Goal: Complete application form: Complete application form

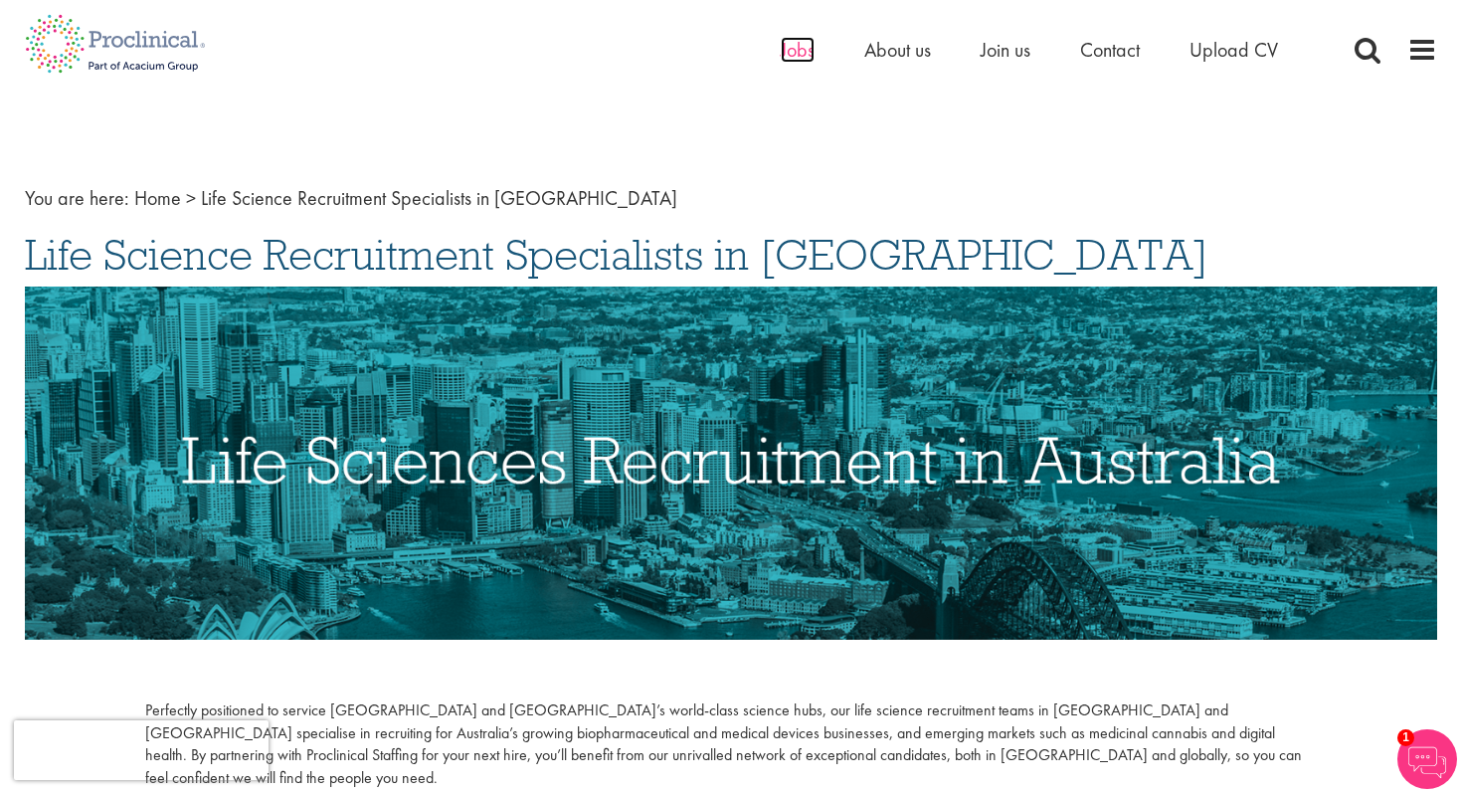
click at [801, 48] on span "Jobs" at bounding box center [798, 50] width 34 height 26
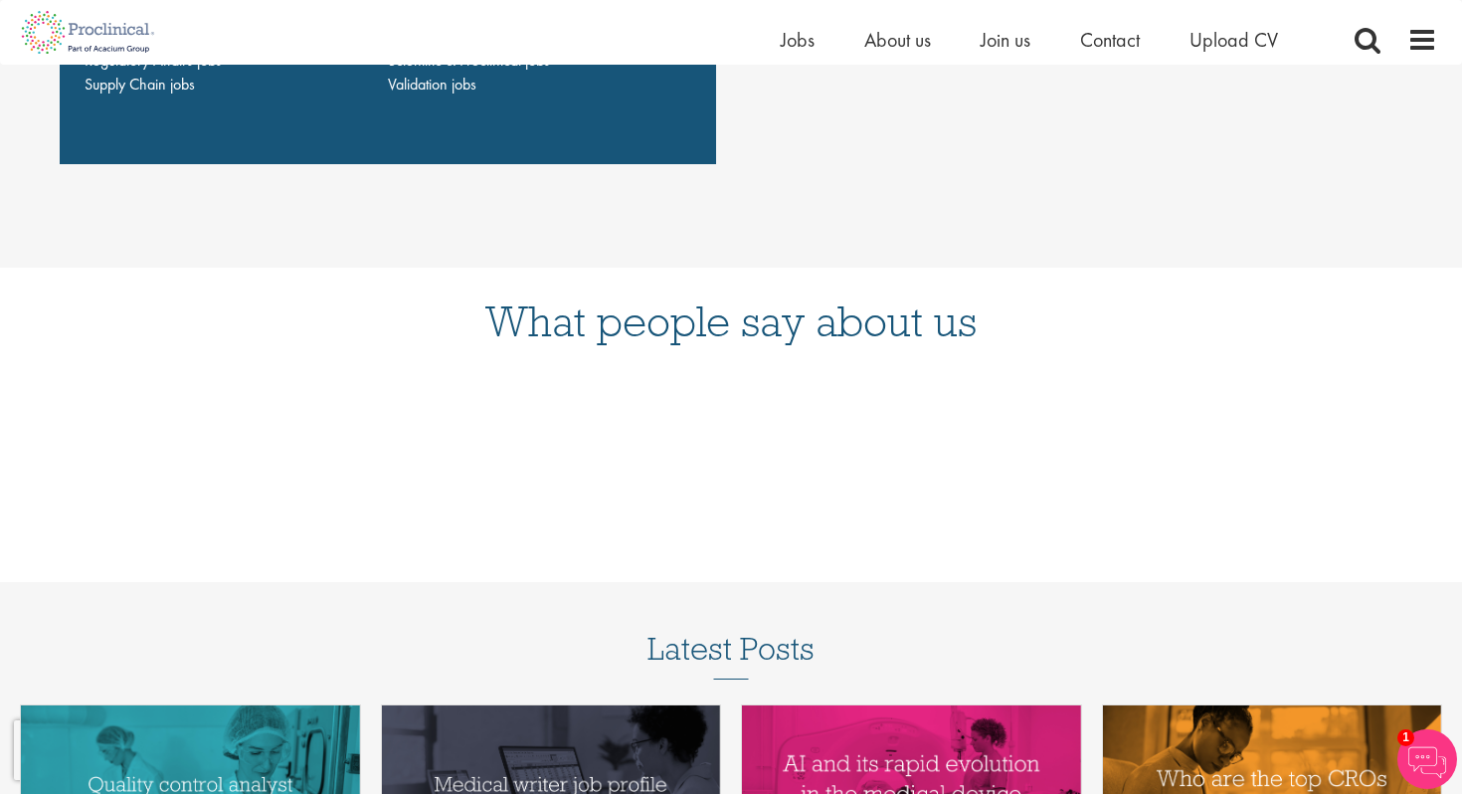
scroll to position [1881, 0]
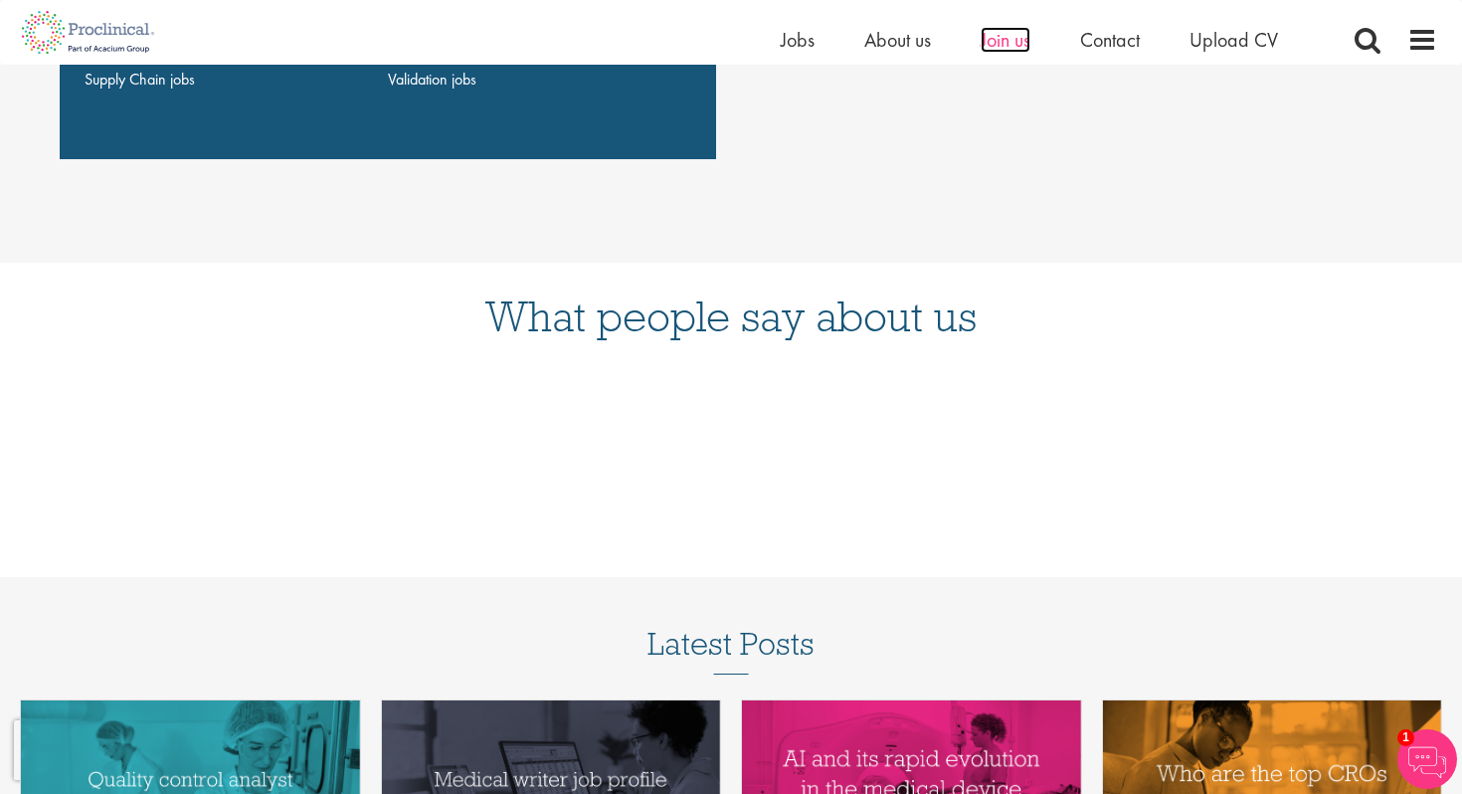
click at [1025, 38] on span "Join us" at bounding box center [1006, 40] width 50 height 26
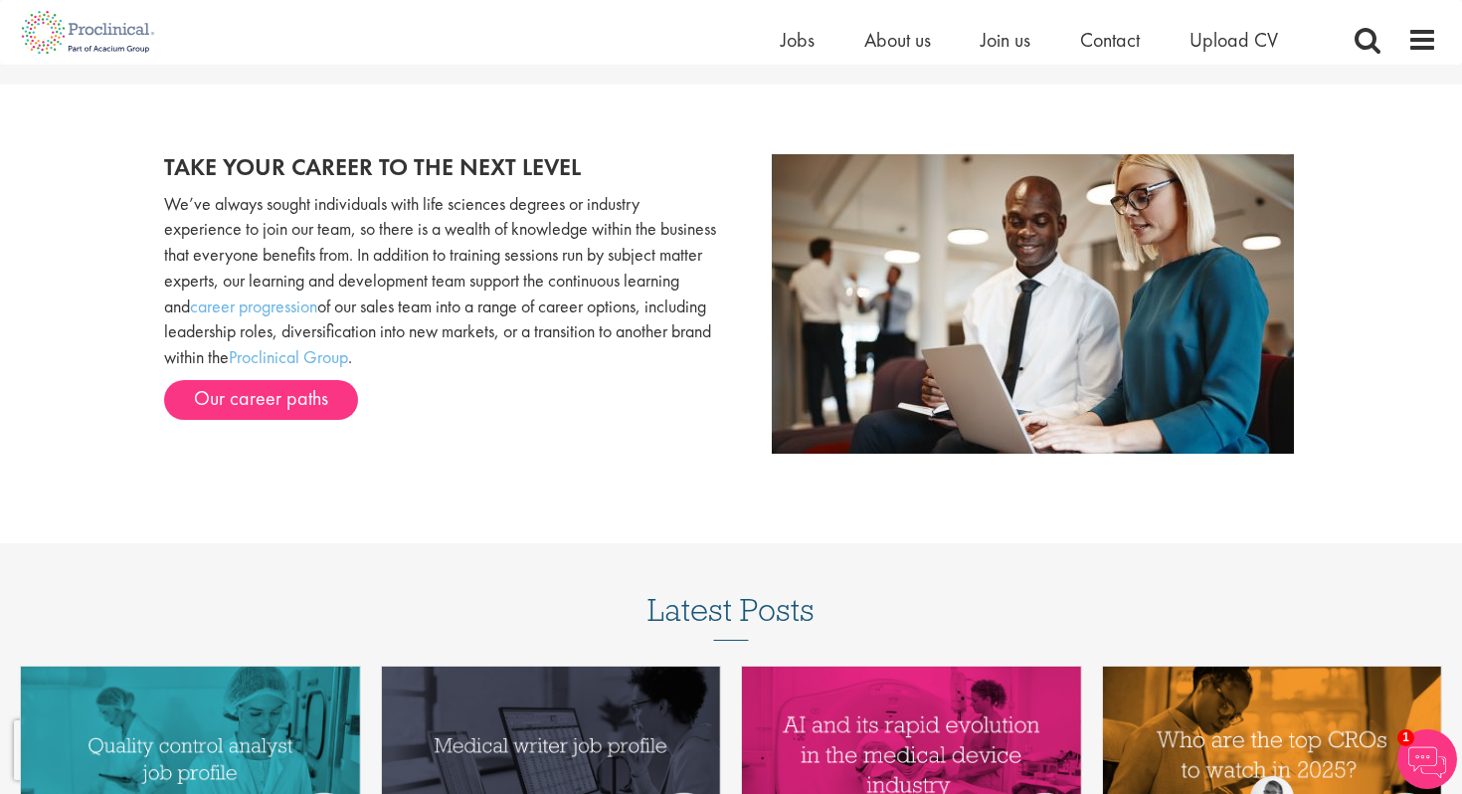
scroll to position [2007, 0]
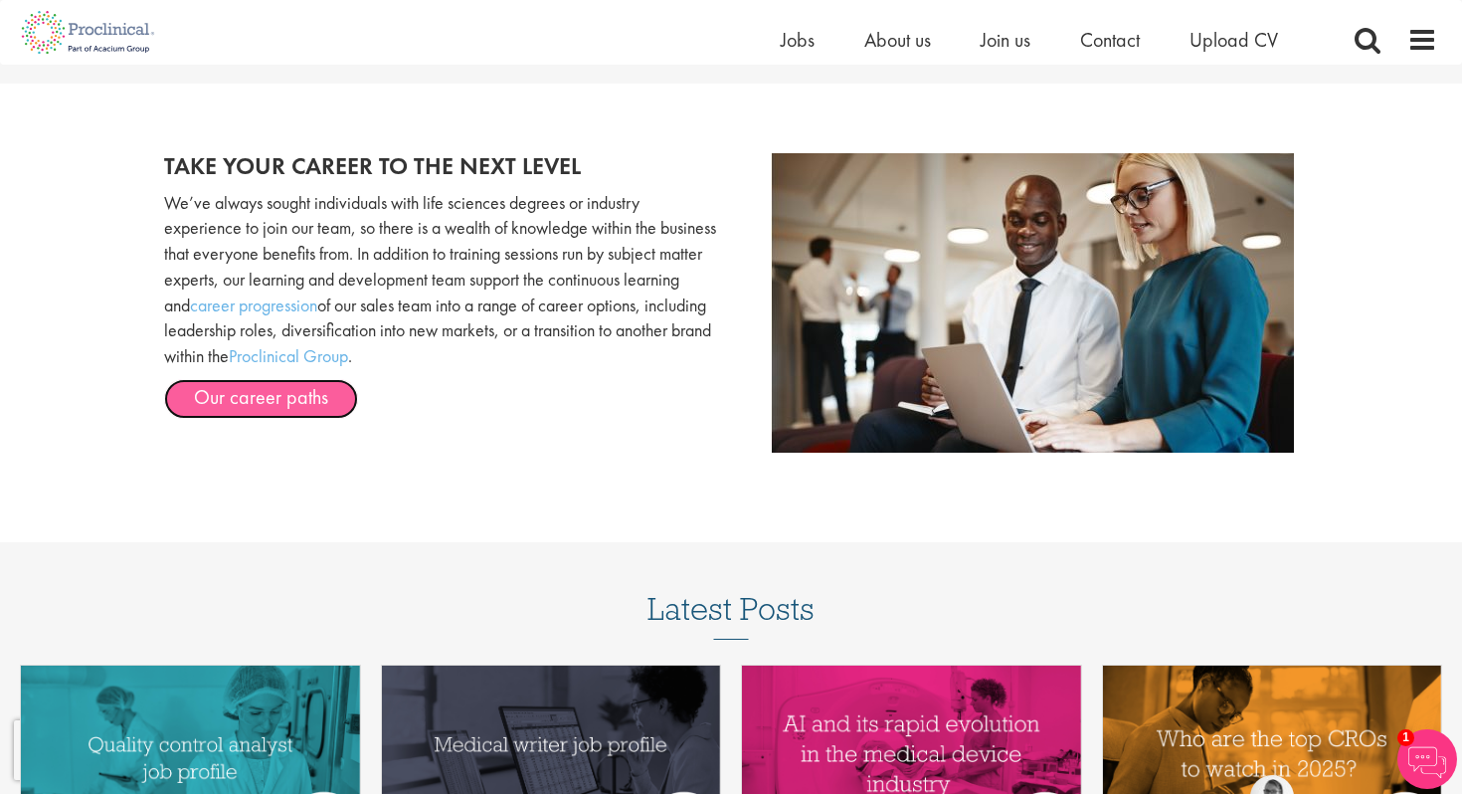
click at [306, 405] on link "Our career paths" at bounding box center [261, 399] width 194 height 40
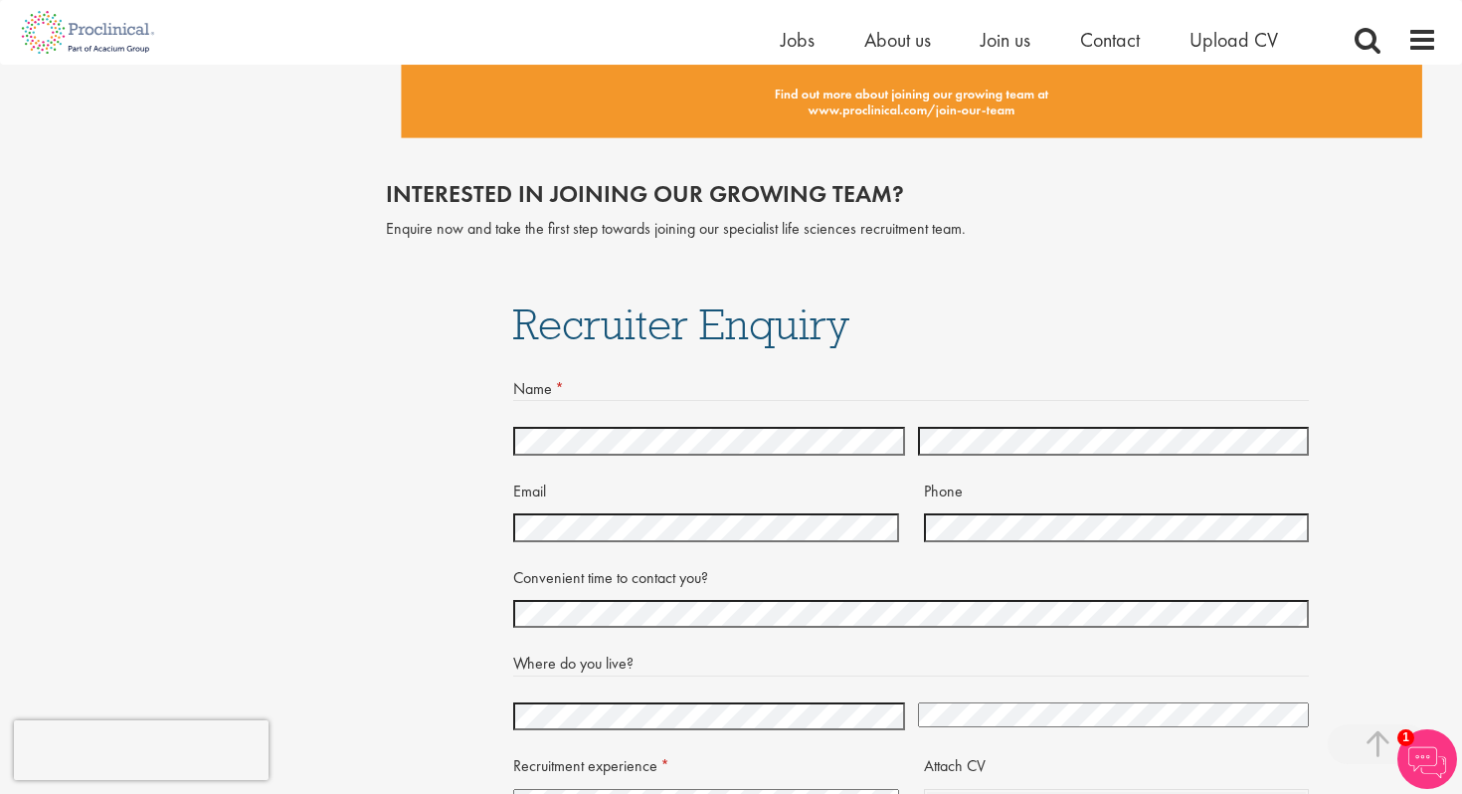
scroll to position [3947, 0]
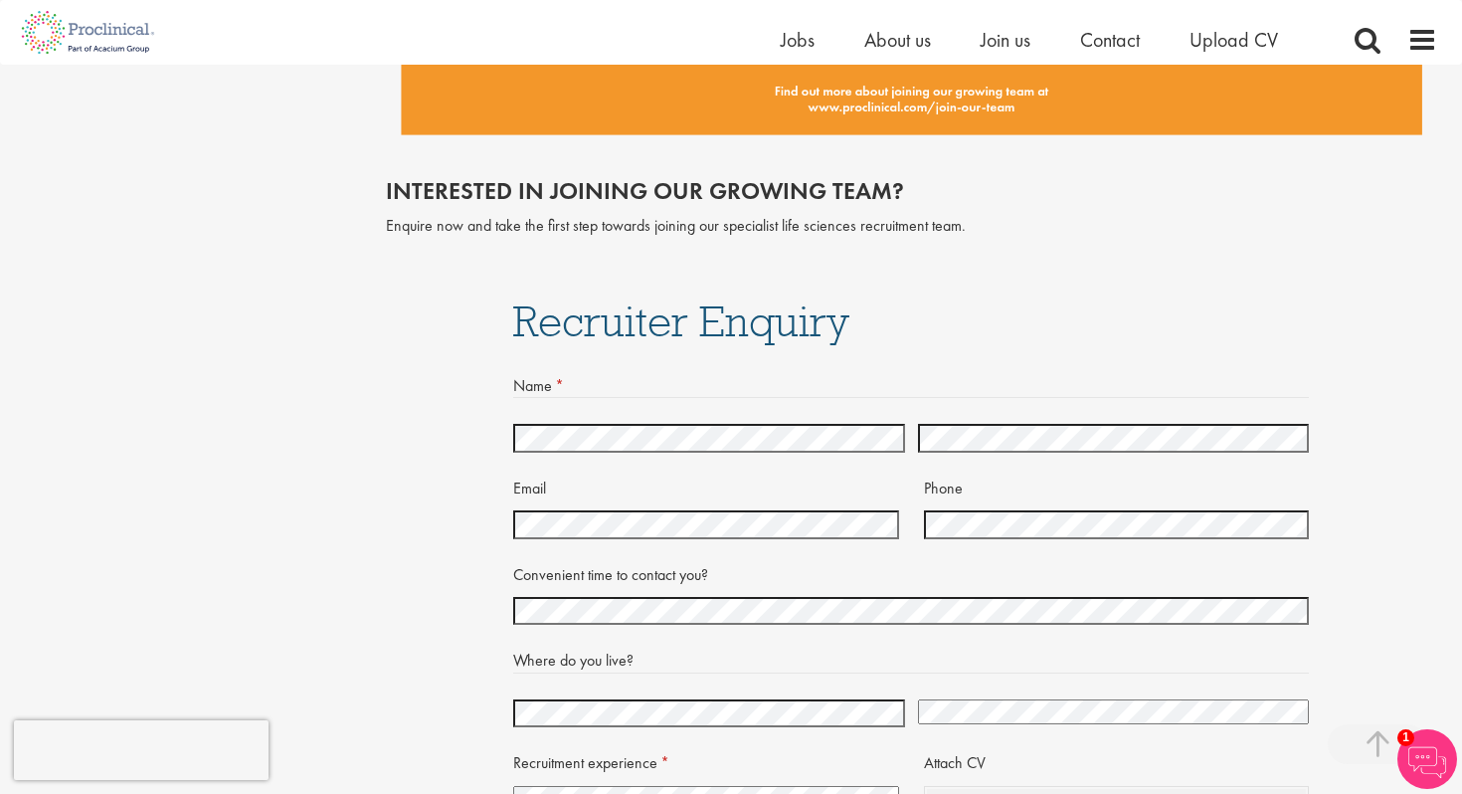
click at [737, 423] on div at bounding box center [709, 435] width 392 height 35
select select "Australia"
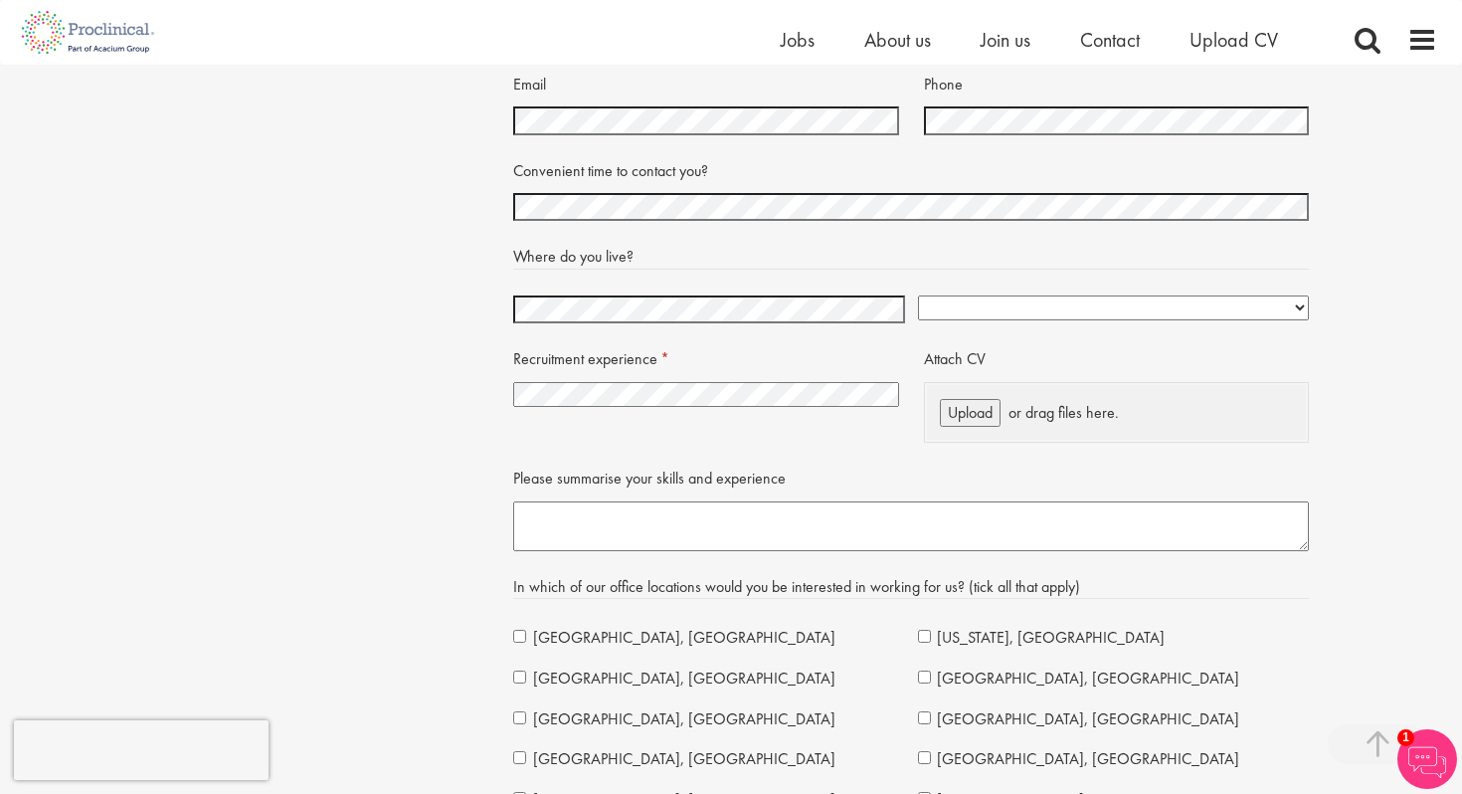
scroll to position [4352, 0]
click at [784, 397] on select "I have no previous experience working in recruitment I have recruitment experie…" at bounding box center [706, 393] width 386 height 25
select select "I have recruitment experience in life sciences"
click at [513, 381] on select "I have no previous experience working in recruitment I have recruitment experie…" at bounding box center [706, 393] width 386 height 25
click at [779, 523] on textarea "Please summarise your skills and experience" at bounding box center [911, 525] width 796 height 50
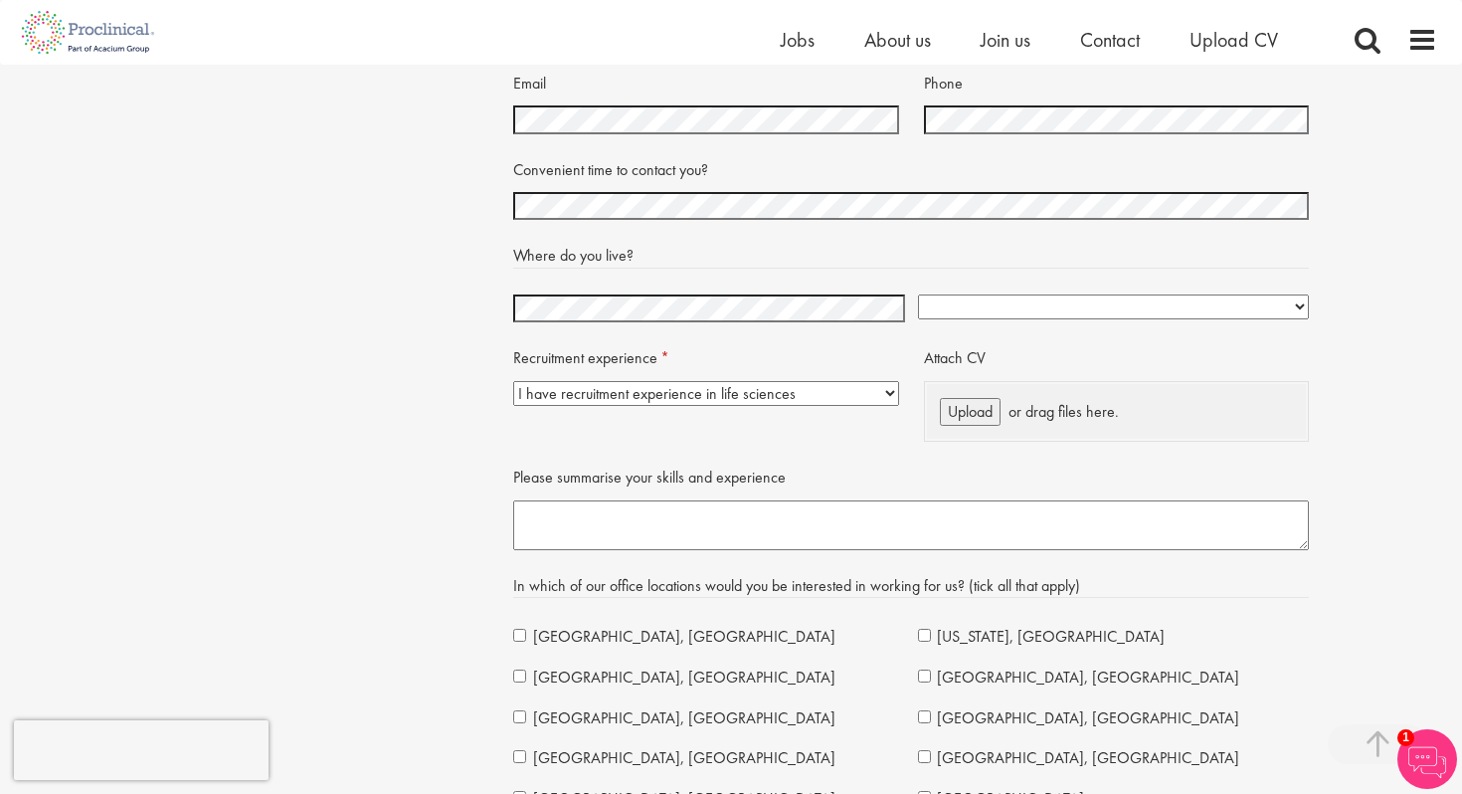
paste textarea "I am writing to express my interest in exploring a senior leadership or partner…"
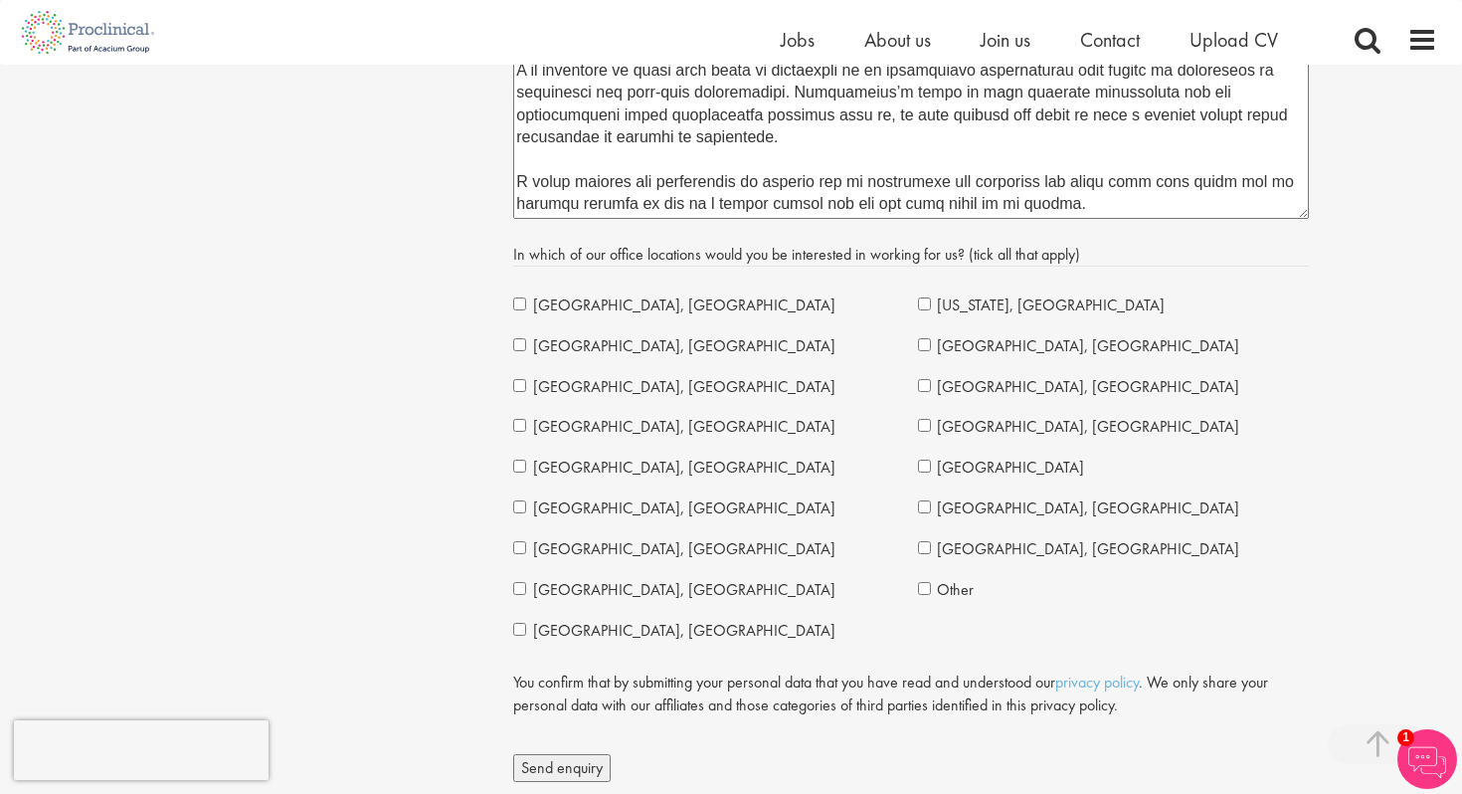
scroll to position [4819, 0]
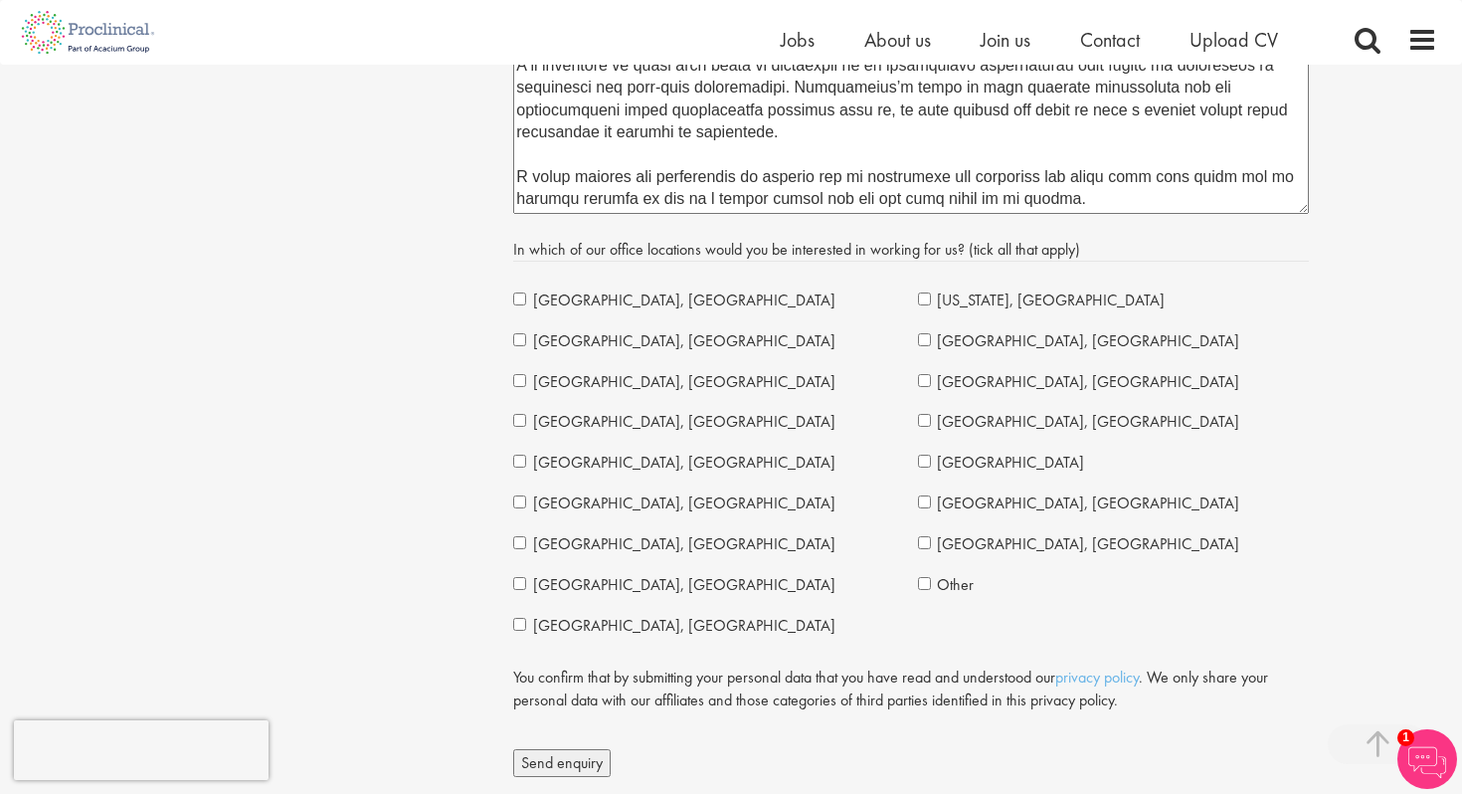
type textarea "I am writing to express my interest in exploring a senior leadership or partner…"
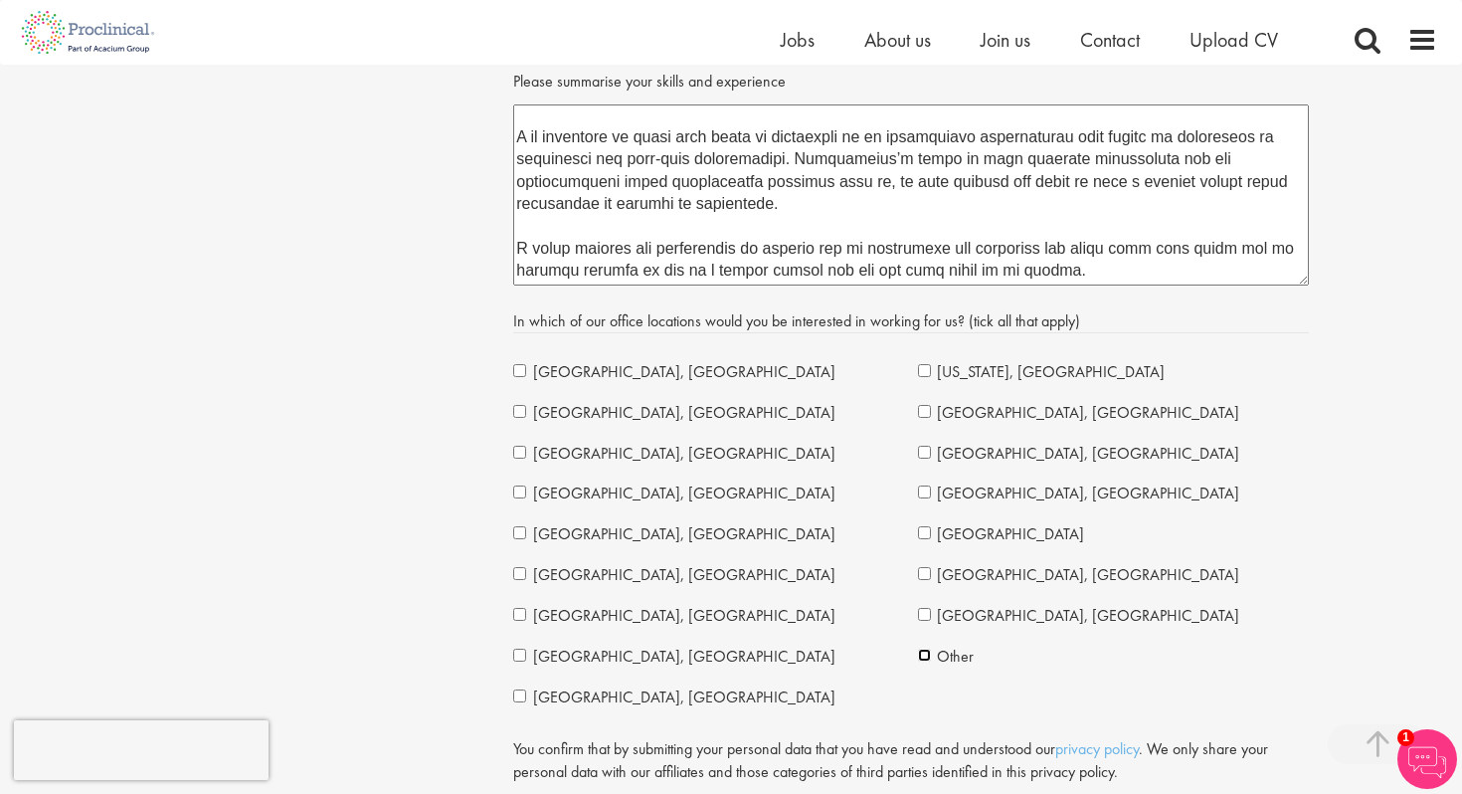
scroll to position [4691, 0]
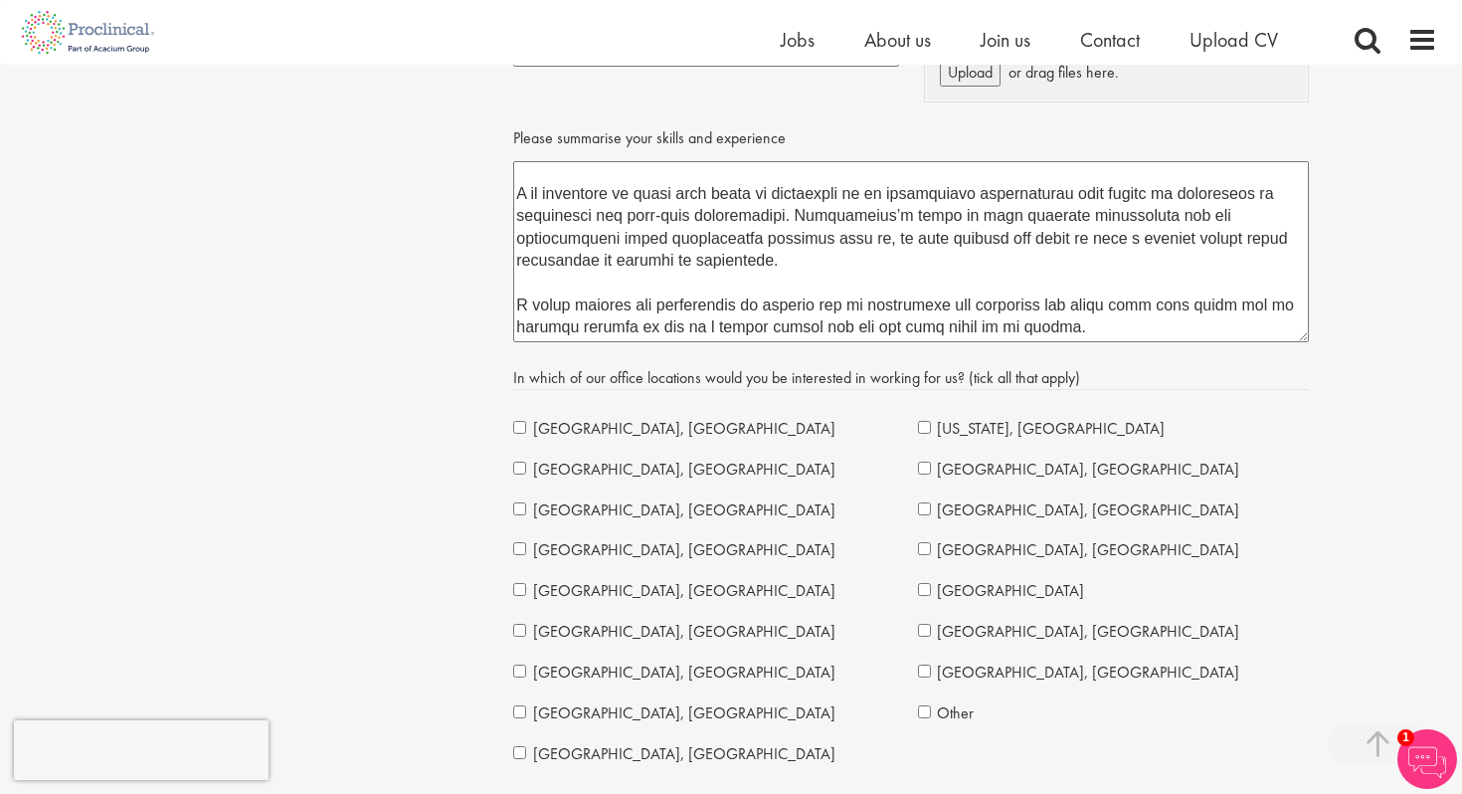
click at [917, 238] on textarea "Please summarise your skills and experience" at bounding box center [911, 251] width 796 height 181
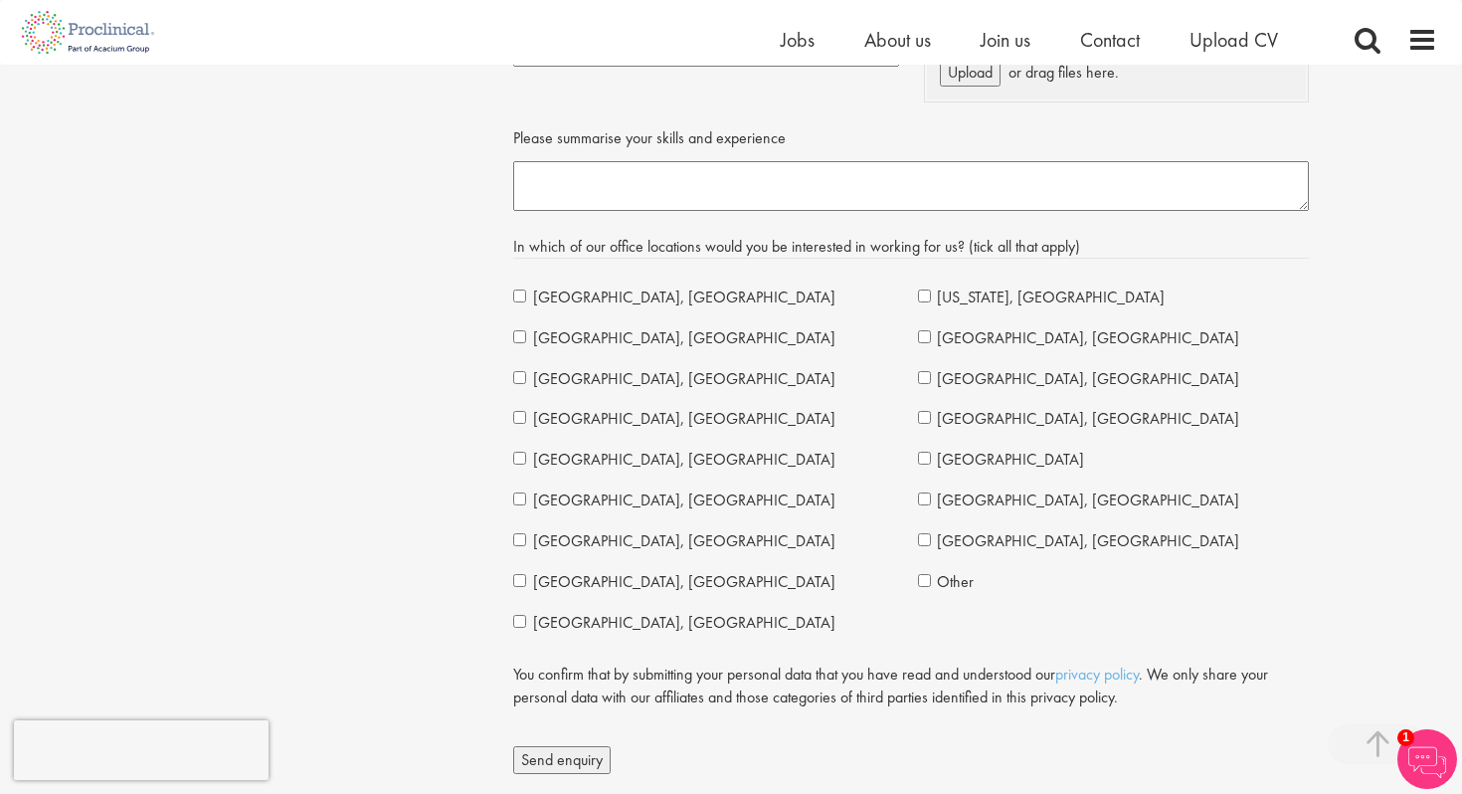
scroll to position [0, 0]
paste textarea "I am writing to express my interest in exploring a senior leadership or partner…"
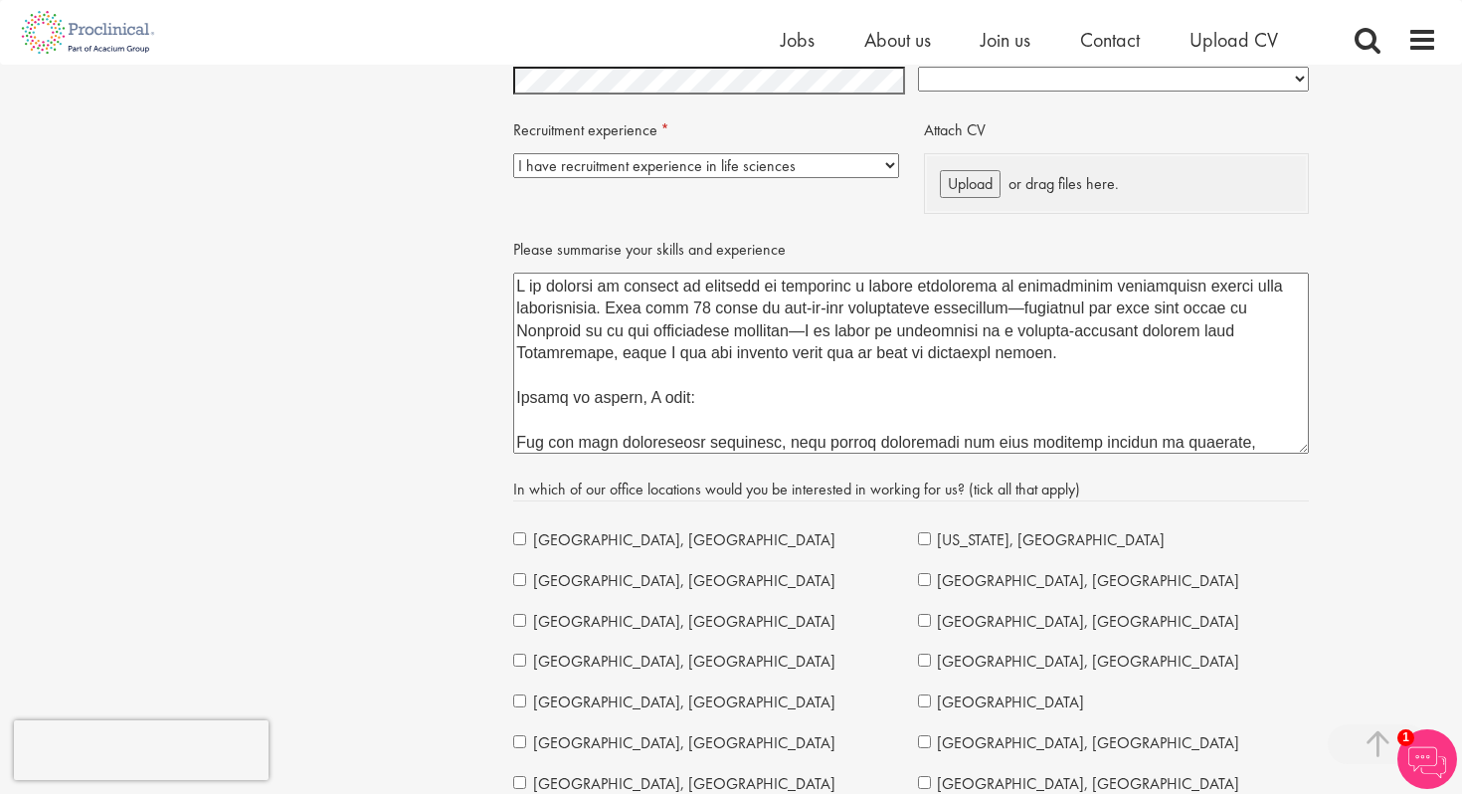
click at [521, 284] on textarea "Please summarise your skills and experience" at bounding box center [911, 363] width 796 height 181
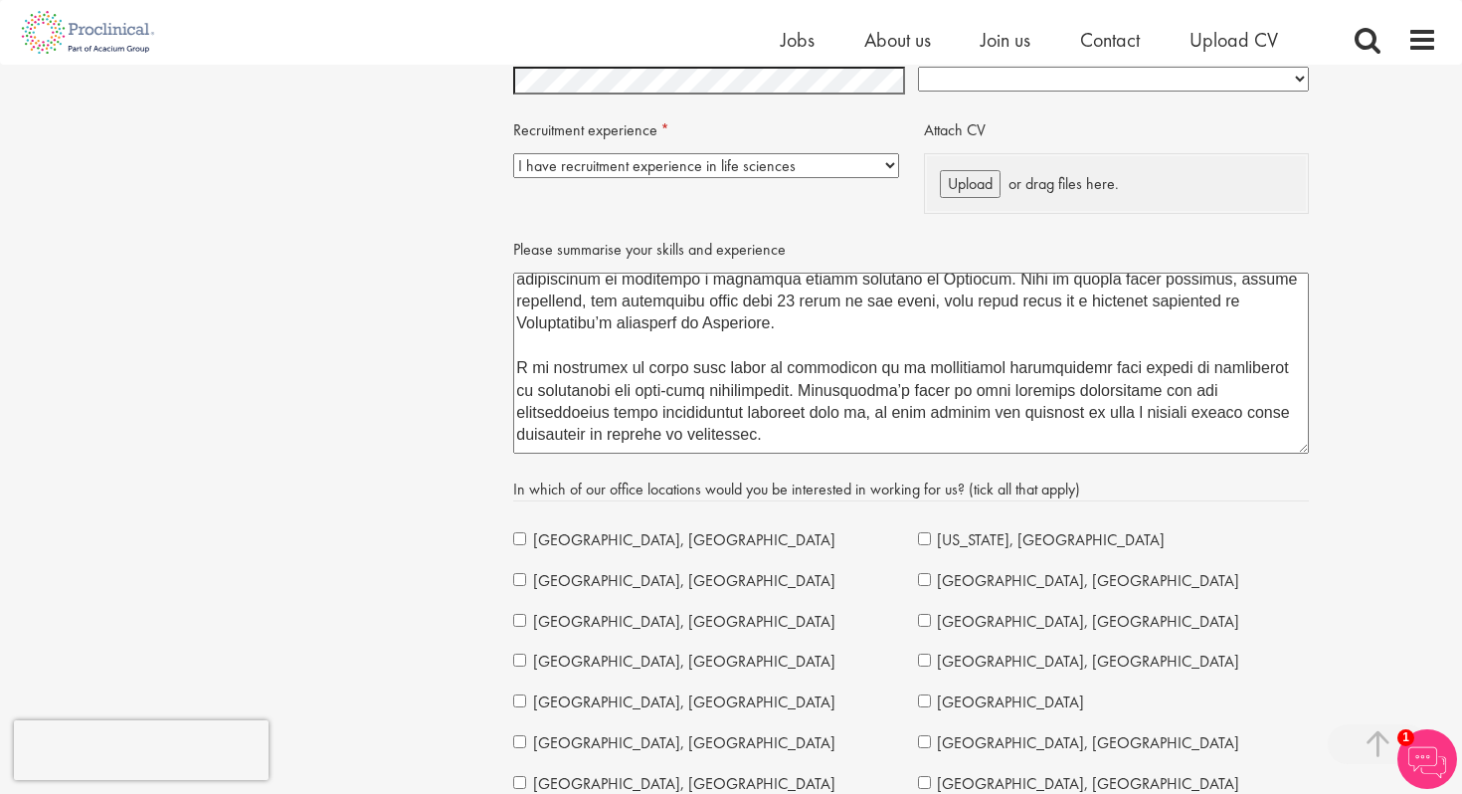
scroll to position [611, 0]
click at [1041, 388] on textarea "Please summarise your skills and experience" at bounding box center [911, 363] width 796 height 181
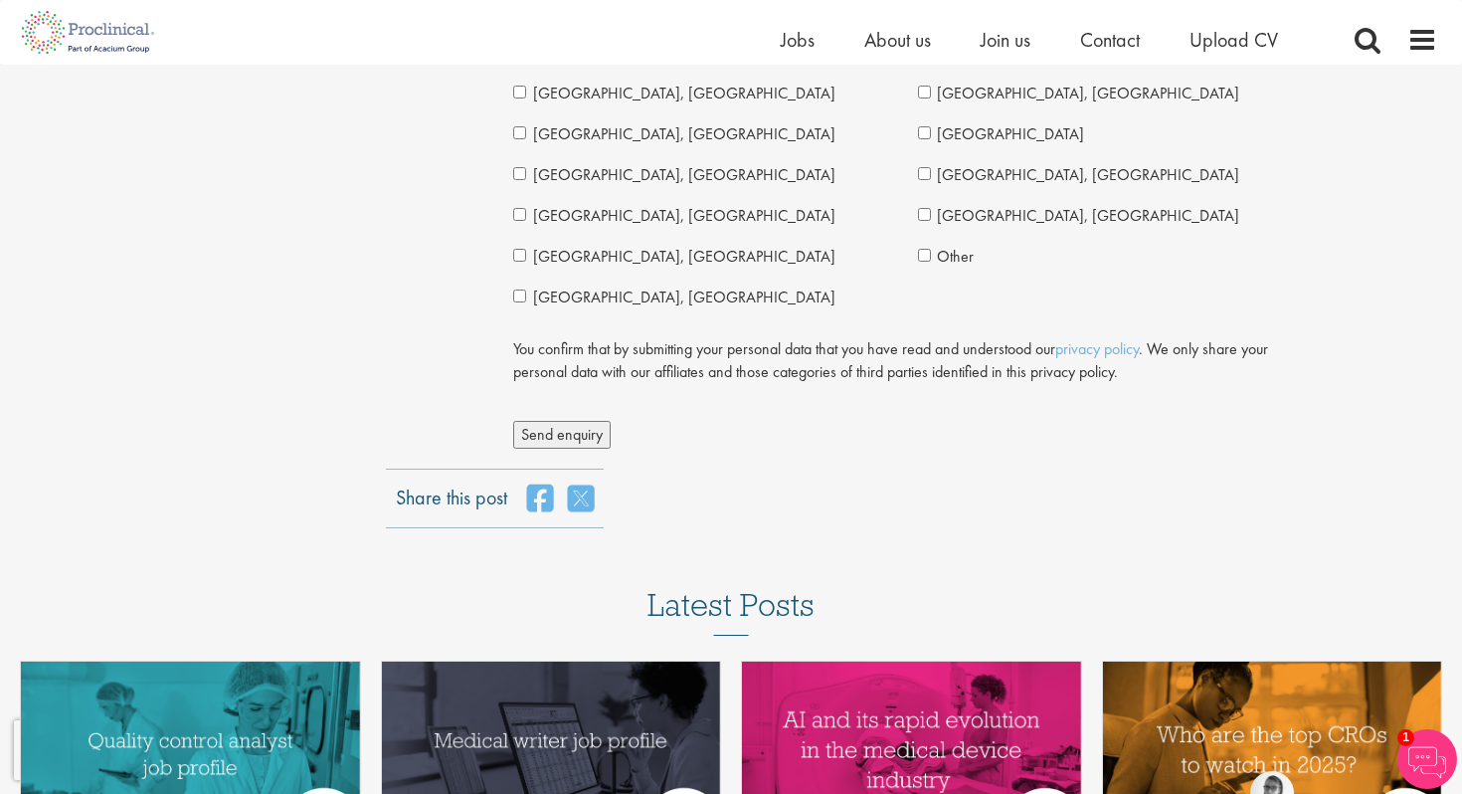
scroll to position [5290, 0]
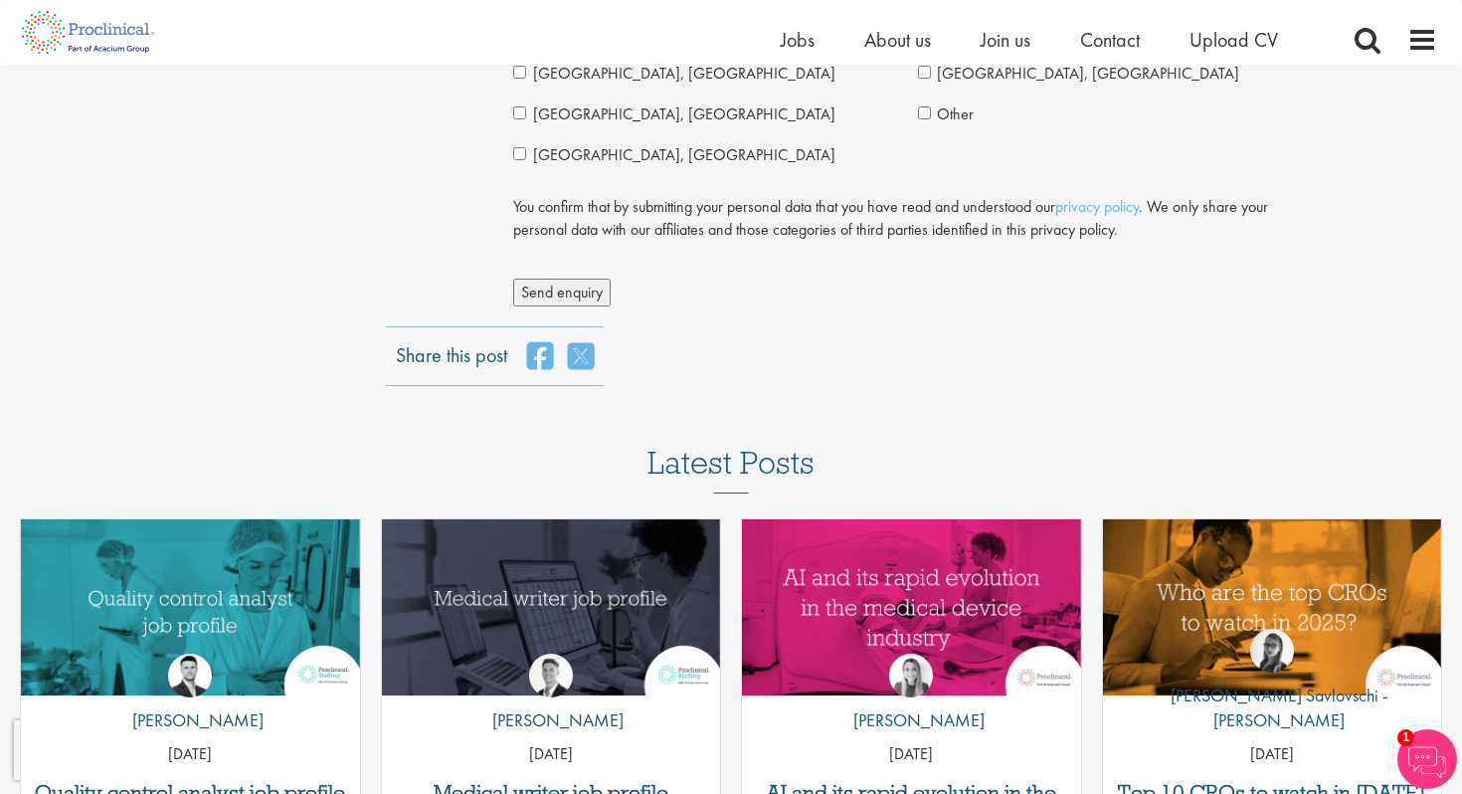
type textarea "Hi Proclinical. I am writing to express my interest in exploring a senior leade…"
click at [556, 286] on span "Send enquiry" at bounding box center [562, 292] width 82 height 21
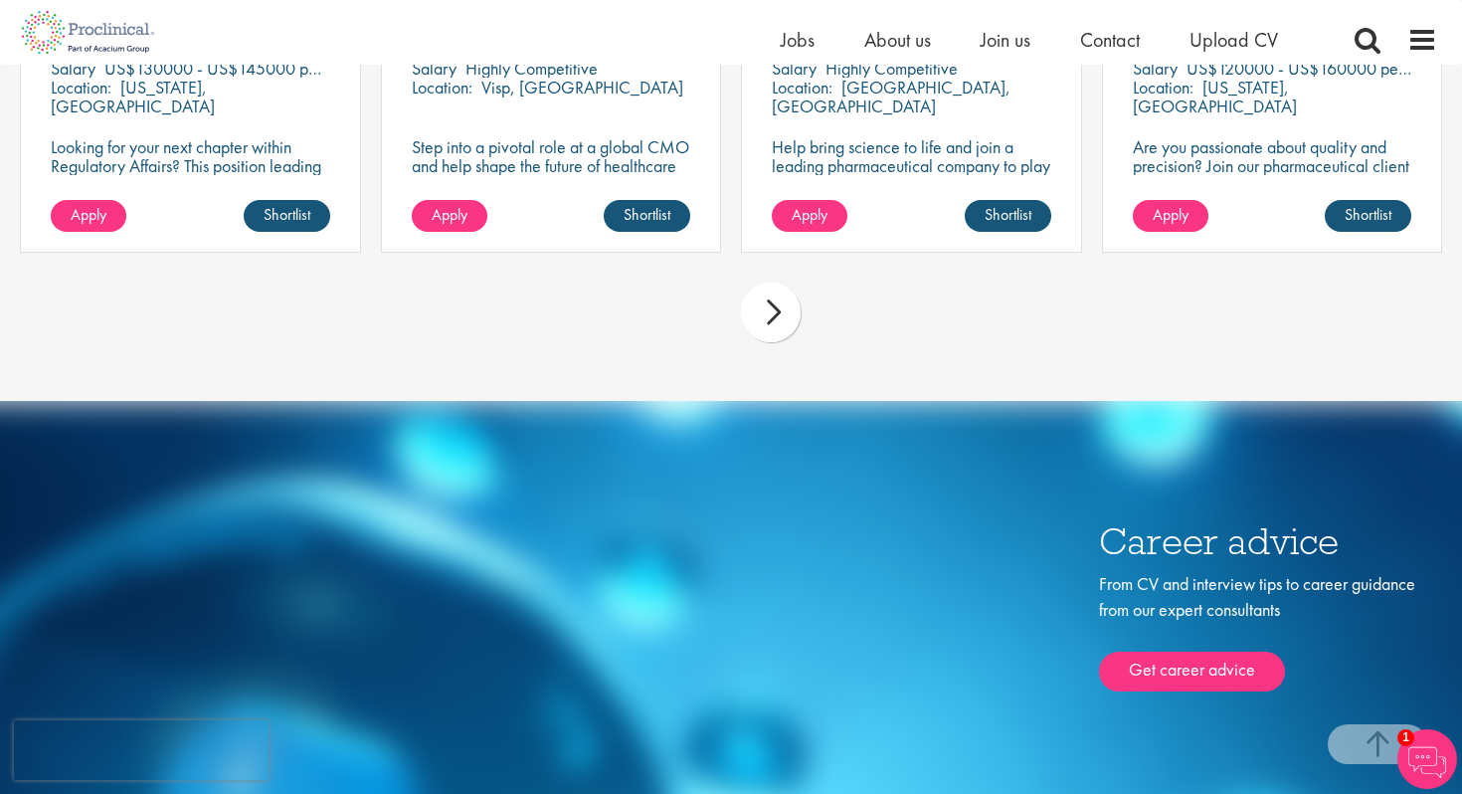
scroll to position [3871, 0]
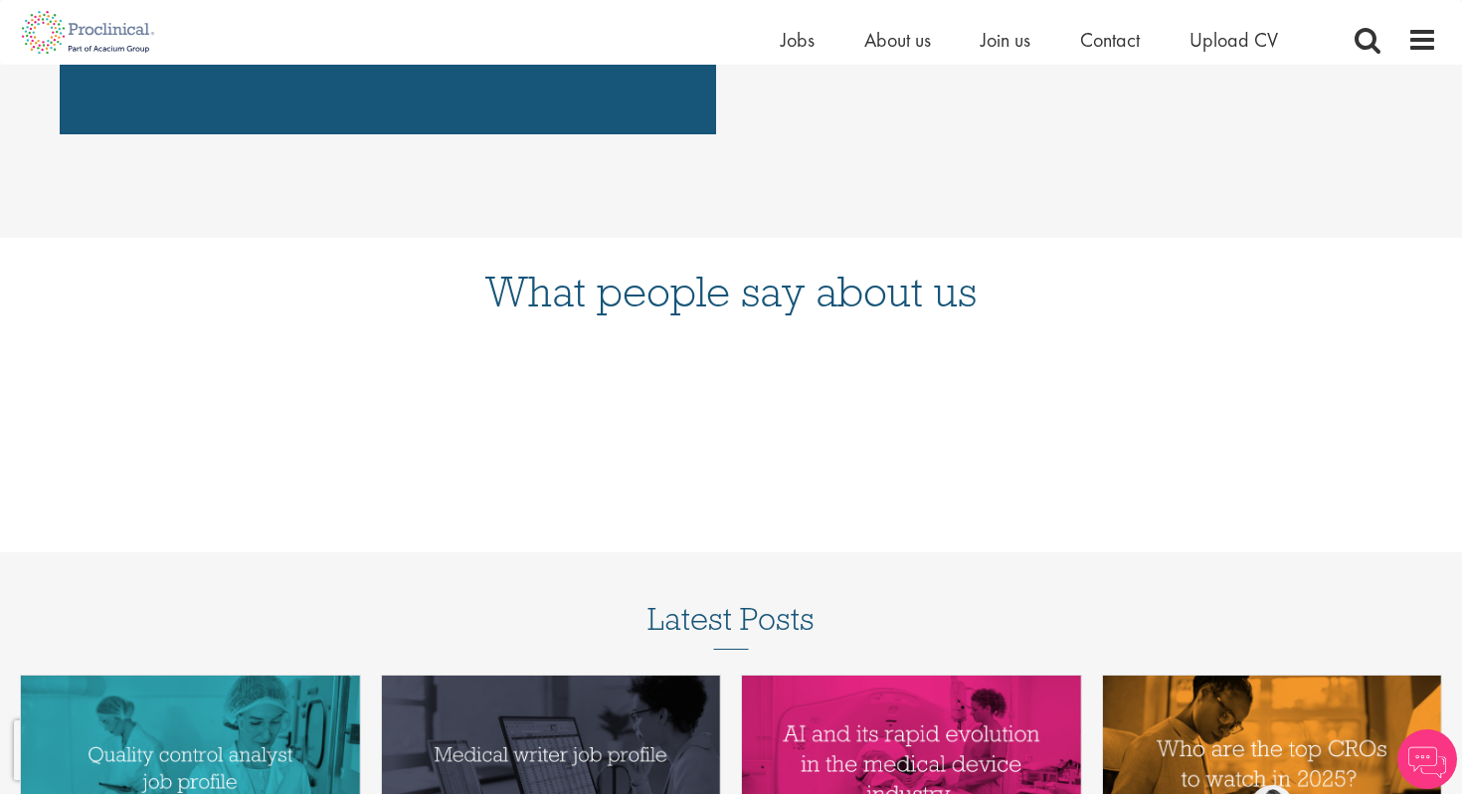
scroll to position [1881, 0]
